Goal: Book appointment/travel/reservation

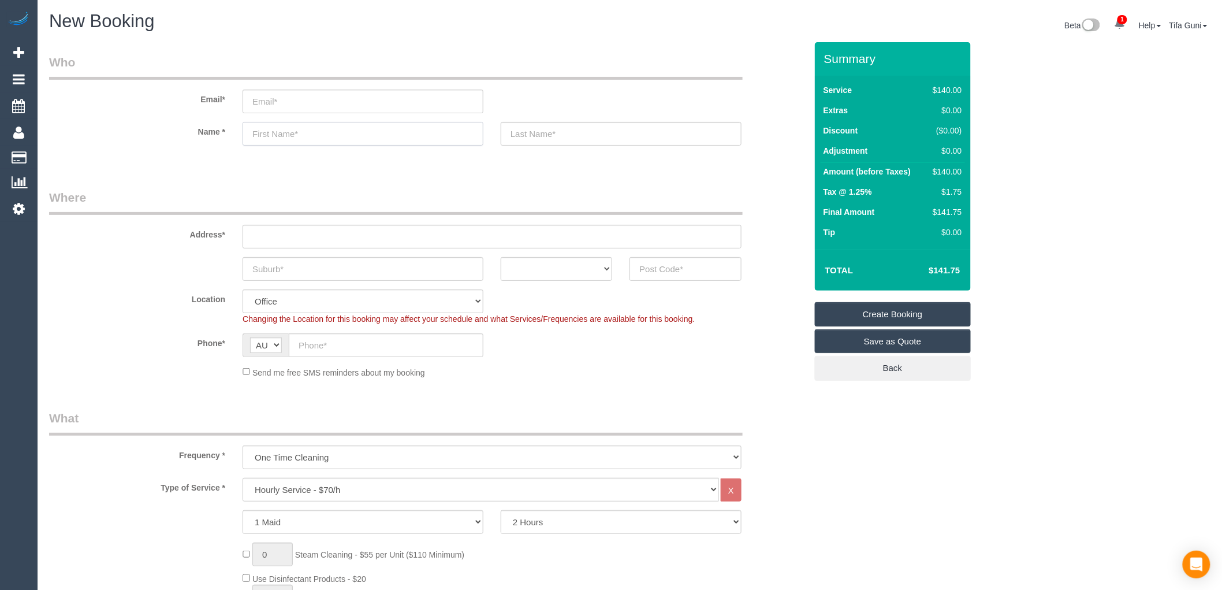
click at [296, 140] on input "text" at bounding box center [363, 134] width 241 height 24
type input "[PERSON_NAME]"
click at [285, 241] on input "text" at bounding box center [492, 237] width 499 height 24
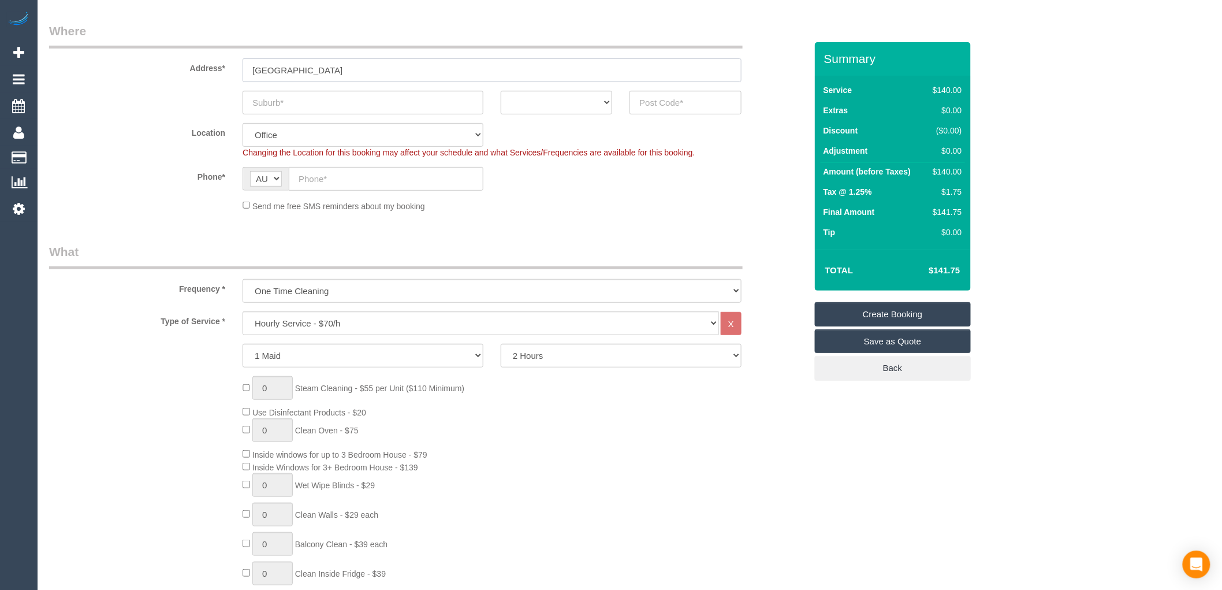
scroll to position [192, 0]
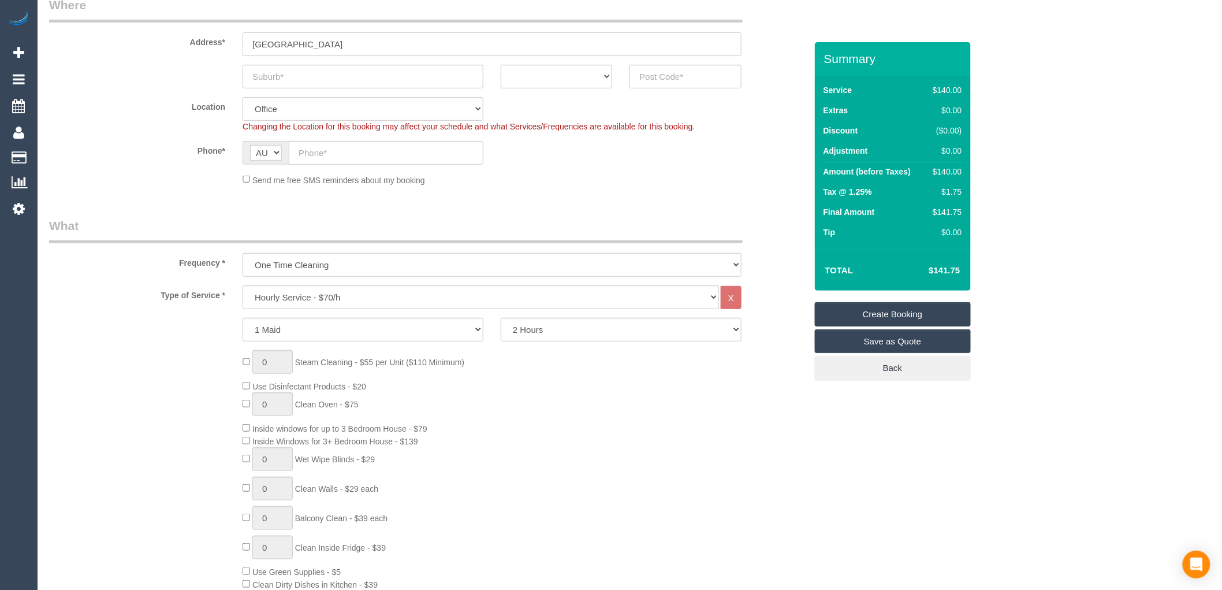
type input "[GEOGRAPHIC_DATA]"
click at [307, 299] on select "Hourly Service - $70/h Hourly Service - $65/h Hourly Service - $60/h Hourly Ser…" at bounding box center [481, 297] width 477 height 24
select select "211"
click at [243, 286] on select "Hourly Service - $70/h Hourly Service - $65/h Hourly Service - $60/h Hourly Ser…" at bounding box center [481, 297] width 477 height 24
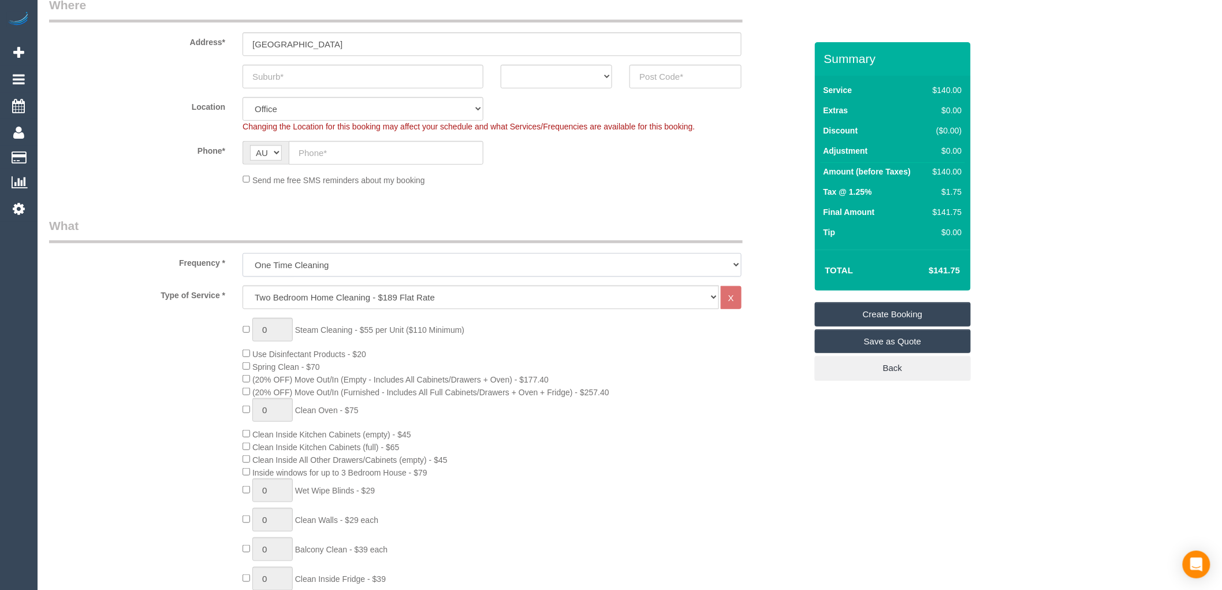
click at [341, 266] on select "One Time Cleaning Weekly - 10% Off - 10.00% (0% for the First Booking) Fortnigh…" at bounding box center [492, 265] width 499 height 24
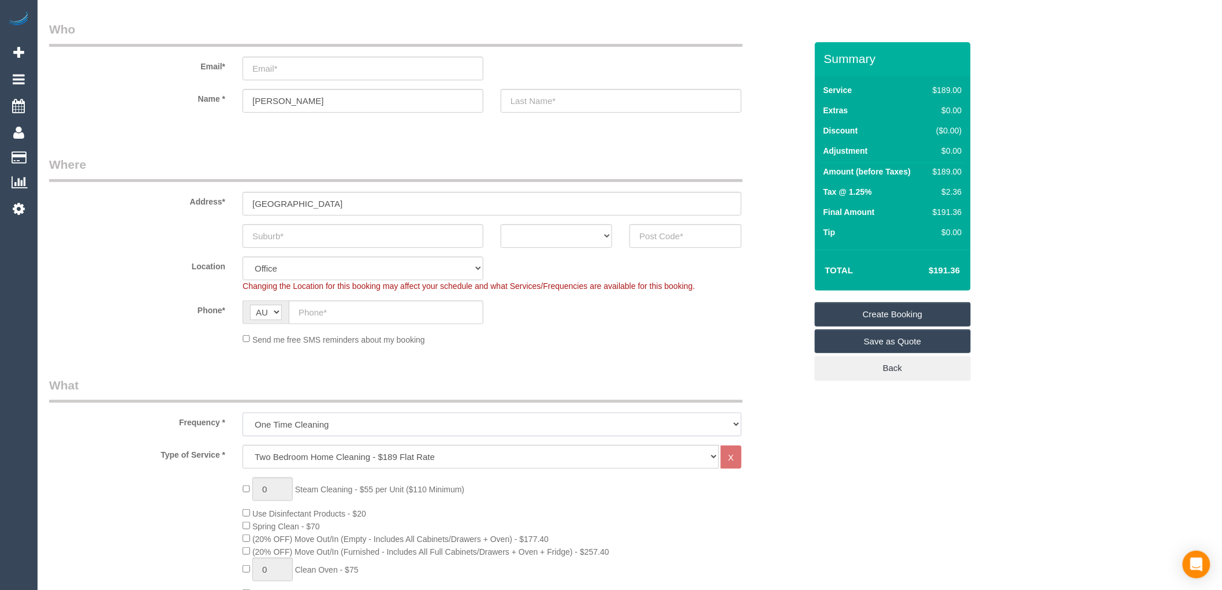
scroll to position [128, 0]
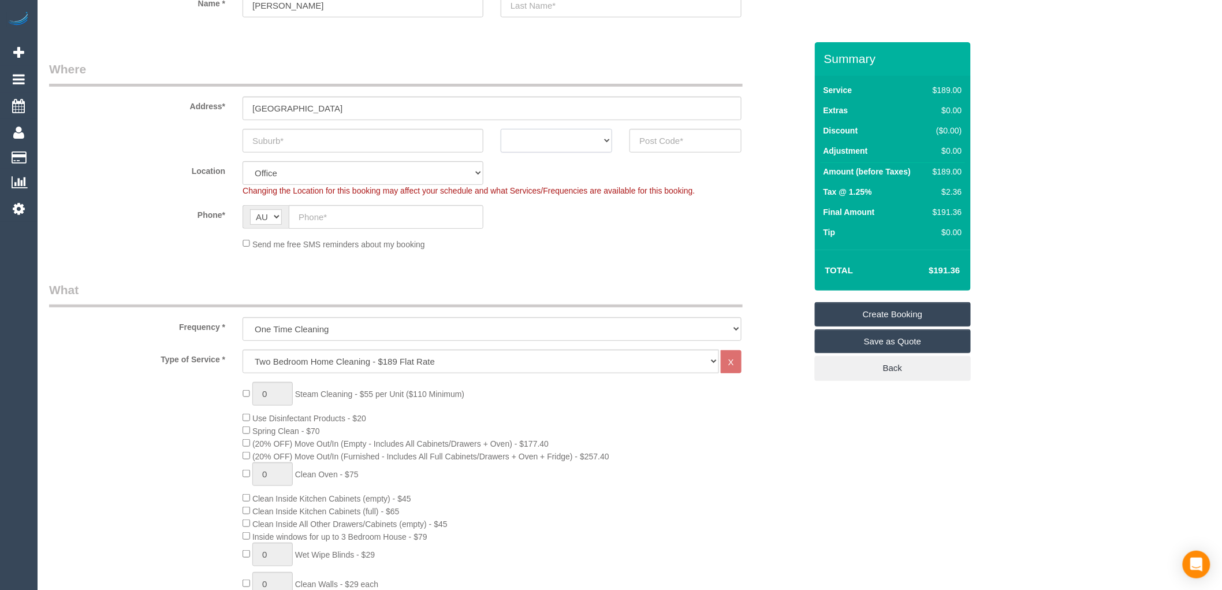
click at [593, 150] on select "ACT [GEOGRAPHIC_DATA] NT [GEOGRAPHIC_DATA] SA TAS [GEOGRAPHIC_DATA] [GEOGRAPHIC…" at bounding box center [557, 141] width 112 height 24
select select "VIC"
click at [501, 129] on select "ACT [GEOGRAPHIC_DATA] NT [GEOGRAPHIC_DATA] SA TAS [GEOGRAPHIC_DATA] [GEOGRAPHIC…" at bounding box center [557, 141] width 112 height 24
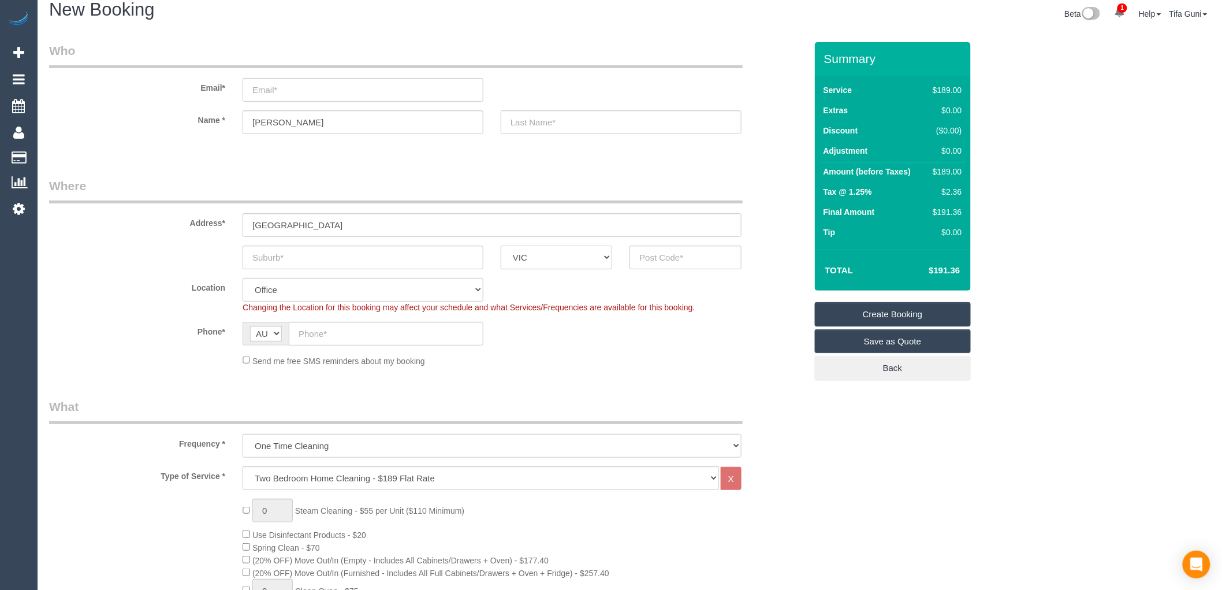
scroll to position [0, 0]
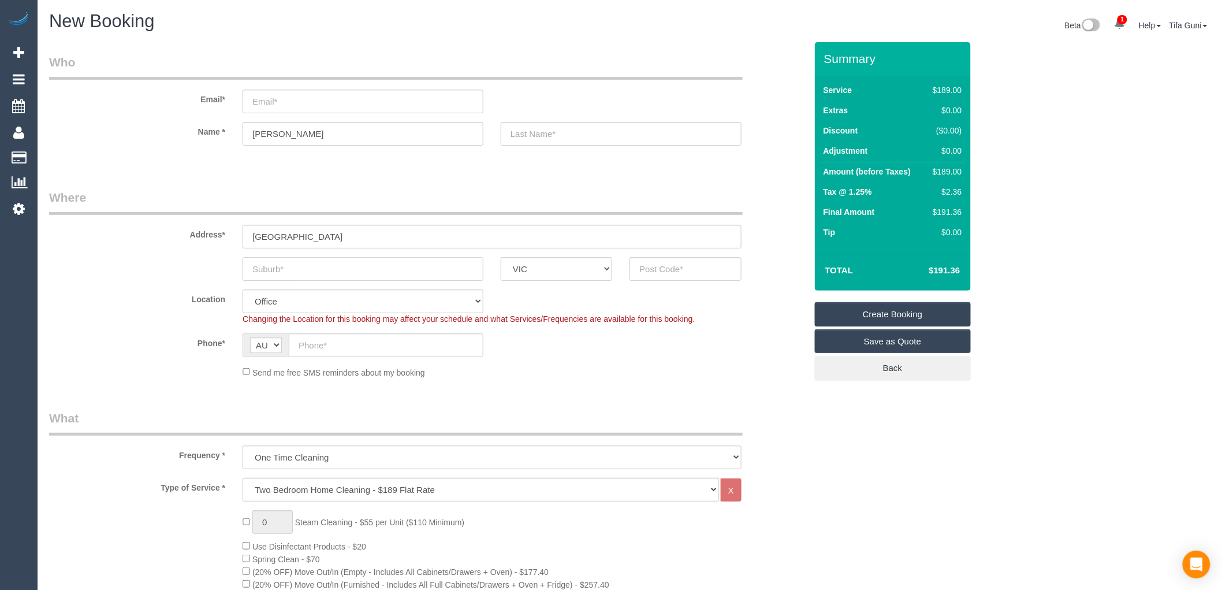
click at [280, 274] on input "text" at bounding box center [363, 269] width 241 height 24
click at [703, 273] on input "text" at bounding box center [686, 269] width 112 height 24
drag, startPoint x: 328, startPoint y: 238, endPoint x: 239, endPoint y: 257, distance: 90.4
click at [208, 240] on div "Address* [GEOGRAPHIC_DATA]" at bounding box center [427, 219] width 775 height 60
click at [694, 272] on input "text" at bounding box center [686, 269] width 112 height 24
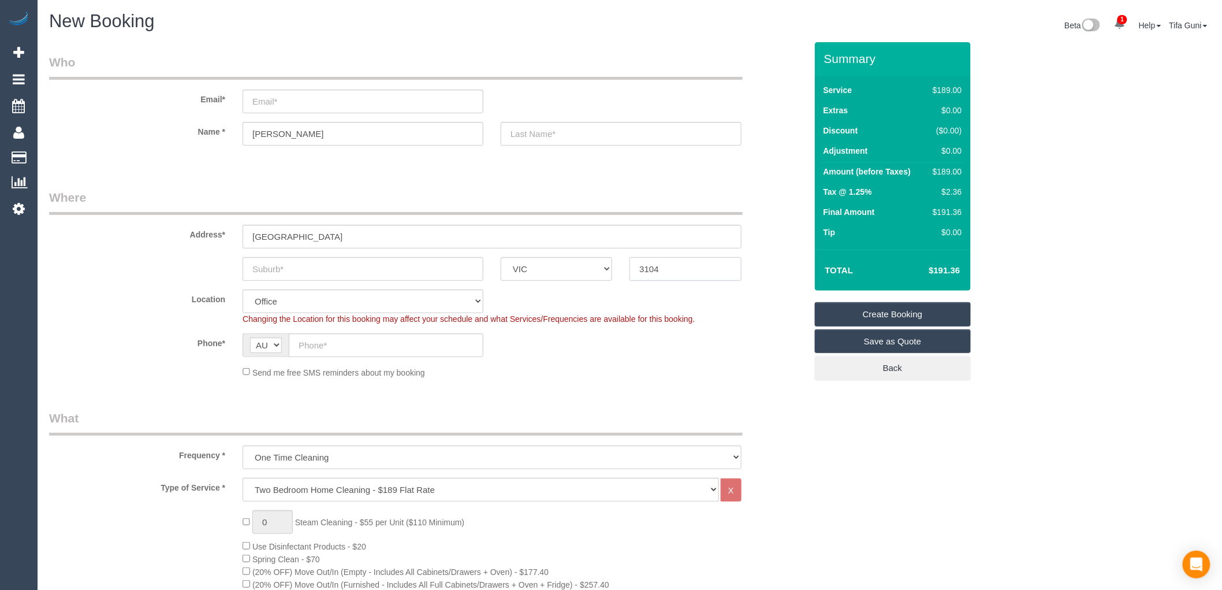
drag, startPoint x: 690, startPoint y: 263, endPoint x: 611, endPoint y: 272, distance: 79.0
click at [611, 272] on div "ACT [GEOGRAPHIC_DATA] NT [GEOGRAPHIC_DATA] SA TAS [GEOGRAPHIC_DATA] [GEOGRAPHIC…" at bounding box center [427, 269] width 775 height 24
type input "3104"
select select "58"
select select "object:2181"
